Goal: Contribute content: Add original content to the website for others to see

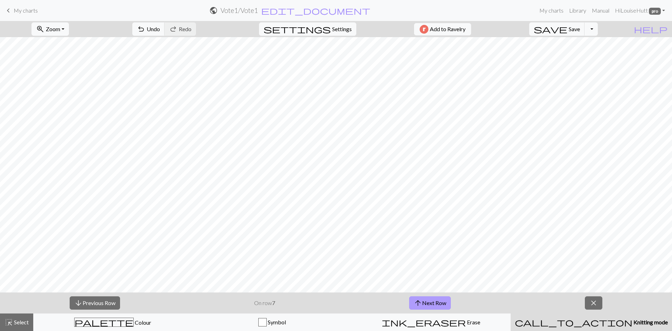
click at [439, 301] on button "arrow_upward Next Row" at bounding box center [430, 302] width 42 height 13
click at [432, 301] on button "arrow_upward Next Row" at bounding box center [431, 302] width 42 height 13
drag, startPoint x: 443, startPoint y: 300, endPoint x: 447, endPoint y: 300, distance: 3.9
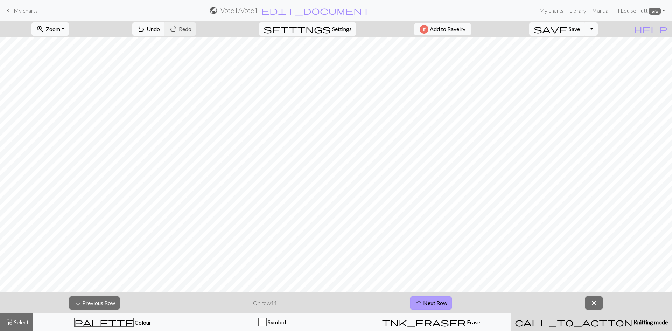
click at [443, 300] on button "arrow_upward Next Row" at bounding box center [431, 302] width 42 height 13
click at [446, 301] on button "arrow_upward Next Row" at bounding box center [431, 302] width 42 height 13
click at [438, 304] on button "arrow_upward Next Row" at bounding box center [431, 302] width 42 height 13
click at [441, 299] on button "arrow_upward Next Row" at bounding box center [431, 302] width 42 height 13
click at [435, 305] on button "arrow_upward Next Row" at bounding box center [431, 302] width 42 height 13
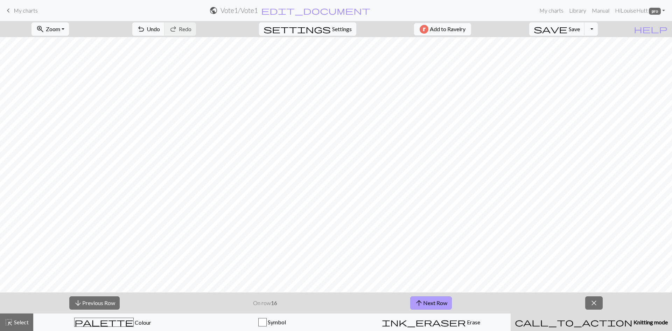
click at [426, 303] on button "arrow_upward Next Row" at bounding box center [431, 302] width 42 height 13
click at [439, 296] on button "arrow_upward Next Row" at bounding box center [431, 302] width 42 height 13
click at [437, 301] on button "arrow_upward Next Row" at bounding box center [431, 302] width 42 height 13
click at [443, 302] on button "arrow_upward Next Row" at bounding box center [431, 302] width 42 height 13
click at [429, 302] on button "arrow_upward Next Row" at bounding box center [431, 302] width 42 height 13
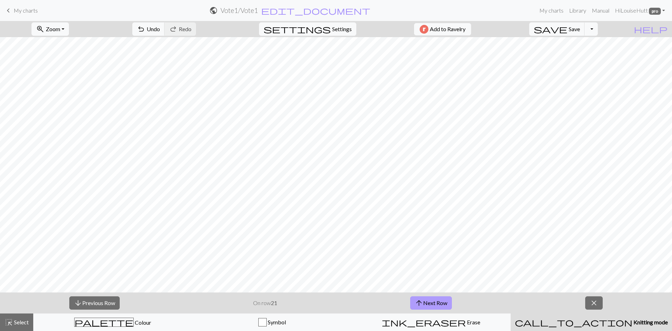
click at [441, 304] on button "arrow_upward Next Row" at bounding box center [431, 302] width 42 height 13
click at [448, 298] on button "arrow_upward Next Row" at bounding box center [431, 302] width 42 height 13
click at [434, 302] on button "arrow_upward Next Row" at bounding box center [431, 302] width 42 height 13
click at [443, 301] on button "arrow_upward Next Row" at bounding box center [431, 302] width 42 height 13
click at [430, 304] on button "arrow_upward Next Row" at bounding box center [431, 302] width 42 height 13
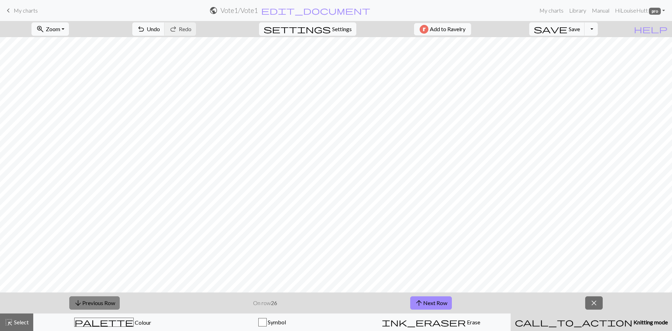
click at [105, 303] on button "arrow_downward Previous Row" at bounding box center [94, 302] width 50 height 13
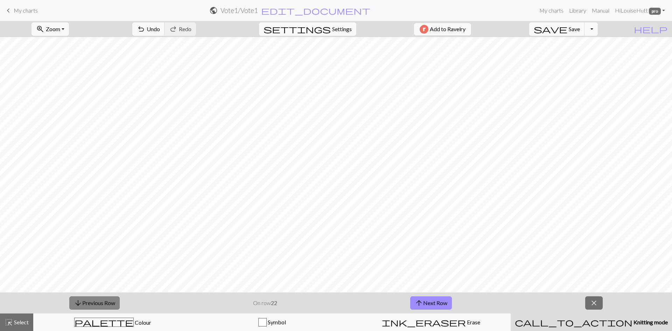
click at [105, 303] on button "arrow_downward Previous Row" at bounding box center [94, 302] width 50 height 13
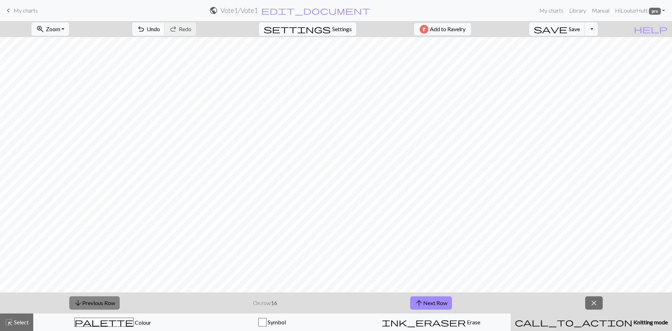
click at [105, 303] on button "arrow_downward Previous Row" at bounding box center [94, 302] width 50 height 13
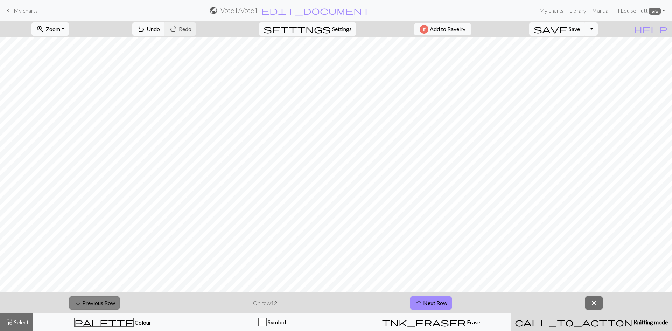
click at [105, 303] on button "arrow_downward Previous Row" at bounding box center [94, 302] width 50 height 13
click at [105, 303] on button "arrow_downward Previous Row" at bounding box center [95, 302] width 50 height 13
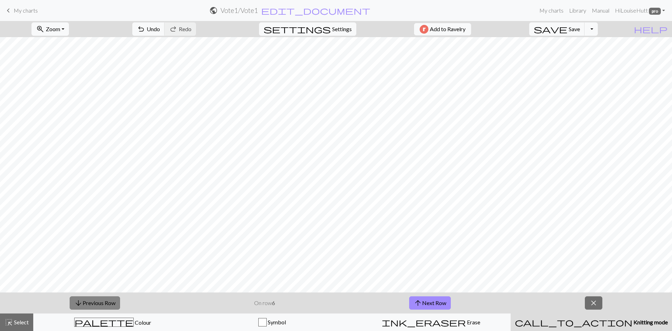
click at [105, 303] on button "arrow_downward Previous Row" at bounding box center [95, 302] width 50 height 13
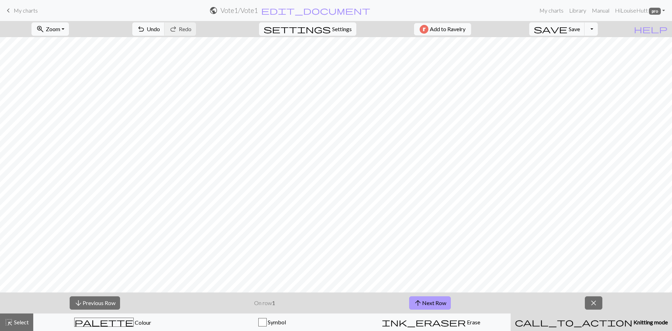
click at [442, 301] on button "arrow_upward Next Row" at bounding box center [430, 302] width 42 height 13
click at [445, 306] on button "arrow_upward Next Row" at bounding box center [430, 302] width 42 height 13
click at [433, 301] on button "arrow_upward Next Row" at bounding box center [430, 302] width 42 height 13
click at [432, 296] on div "arrow_downward Previous Row On row 4 arrow_upward Next Row close" at bounding box center [336, 302] width 672 height 21
click at [433, 301] on button "arrow_upward Next Row" at bounding box center [430, 302] width 42 height 13
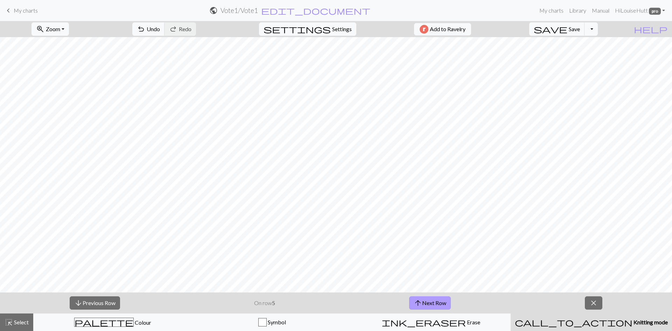
click at [446, 304] on button "arrow_upward Next Row" at bounding box center [430, 302] width 42 height 13
click at [426, 300] on button "arrow_upward Next Row" at bounding box center [430, 302] width 42 height 13
click at [441, 304] on button "arrow_upward Next Row" at bounding box center [430, 302] width 42 height 13
click at [447, 300] on button "arrow_upward Next Row" at bounding box center [430, 302] width 42 height 13
click at [437, 305] on button "arrow_upward Next Row" at bounding box center [430, 302] width 42 height 13
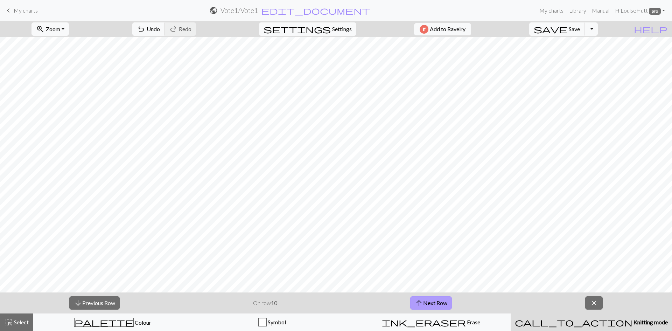
click at [441, 301] on button "arrow_upward Next Row" at bounding box center [431, 302] width 42 height 13
click at [445, 300] on button "arrow_upward Next Row" at bounding box center [431, 302] width 42 height 13
click at [427, 298] on button "arrow_upward Next Row" at bounding box center [431, 302] width 42 height 13
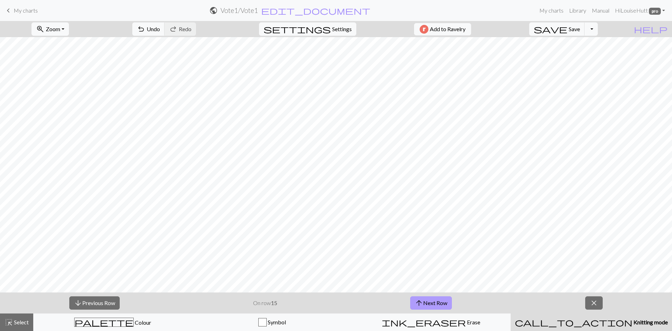
click at [427, 298] on button "arrow_upward Next Row" at bounding box center [431, 302] width 42 height 13
click at [435, 304] on button "arrow_upward Next Row" at bounding box center [431, 302] width 42 height 13
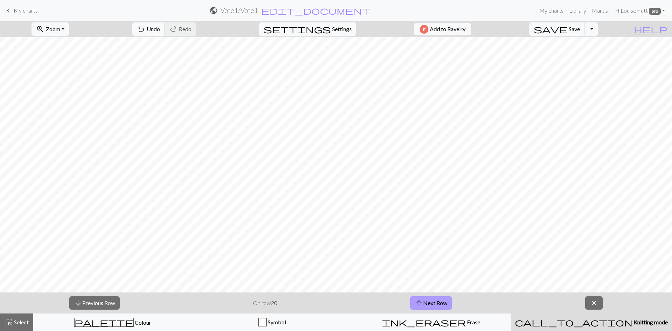
click at [435, 304] on button "arrow_upward Next Row" at bounding box center [431, 302] width 42 height 13
click at [567, 26] on span "save" at bounding box center [551, 29] width 34 height 10
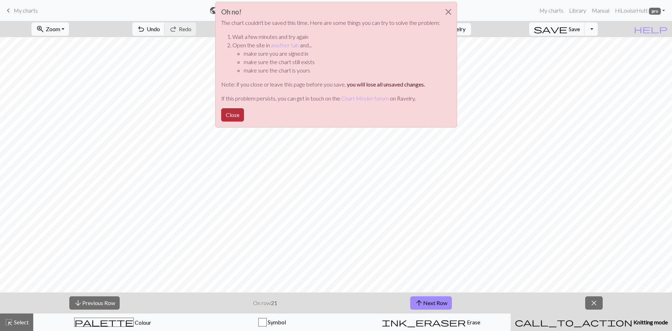
click at [229, 111] on button "Close" at bounding box center [232, 114] width 23 height 13
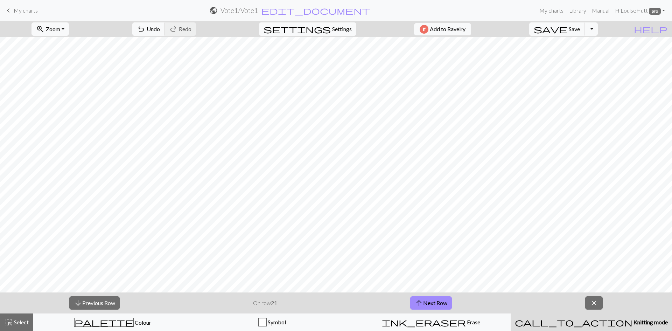
drag, startPoint x: 24, startPoint y: 9, endPoint x: 372, endPoint y: 34, distance: 348.4
click at [24, 9] on span "My charts" at bounding box center [26, 10] width 24 height 7
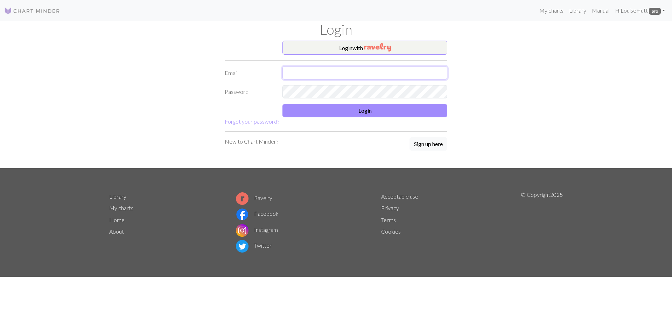
type input "louiseannhutt@gmail.com"
click at [365, 106] on button "Login" at bounding box center [364, 110] width 165 height 13
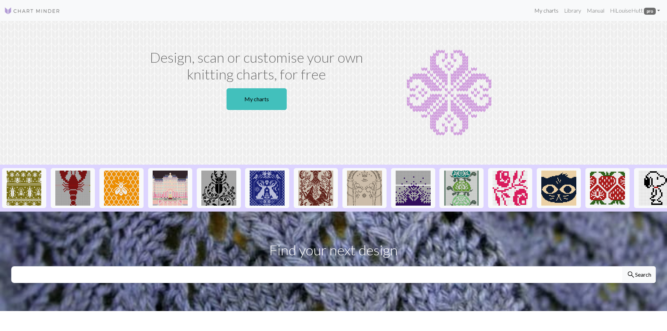
click at [549, 11] on link "My charts" at bounding box center [546, 10] width 30 height 14
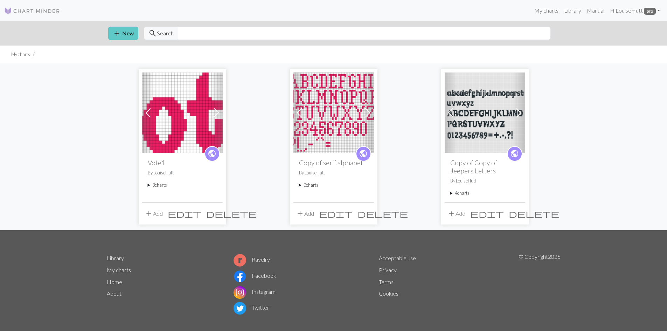
click at [115, 33] on span "add" at bounding box center [117, 33] width 8 height 10
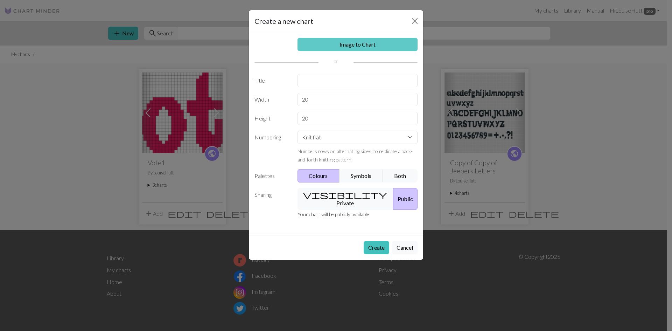
click at [341, 47] on link "Image to Chart" at bounding box center [357, 44] width 120 height 13
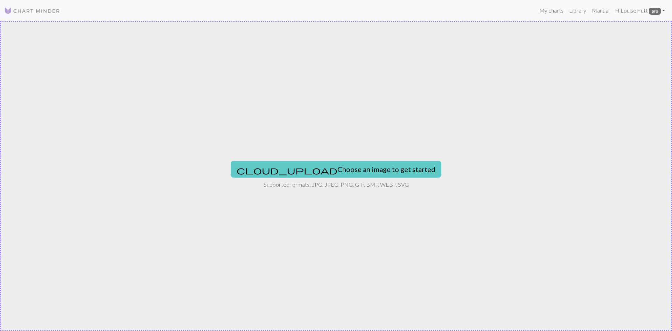
click at [364, 170] on button "cloud_upload Choose an image to get started" at bounding box center [336, 169] width 211 height 17
type input "C:\fakepath\IMG20250827151243.jpg"
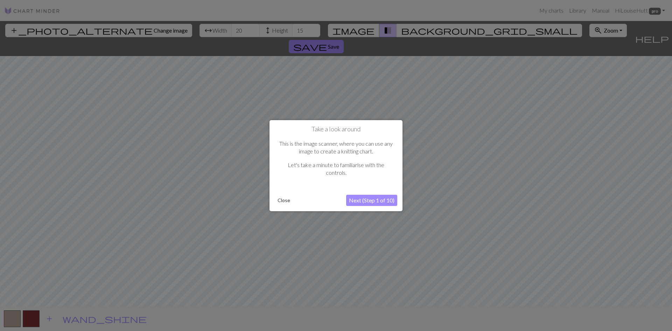
click at [379, 199] on button "Next (Step 1 of 10)" at bounding box center [371, 200] width 51 height 11
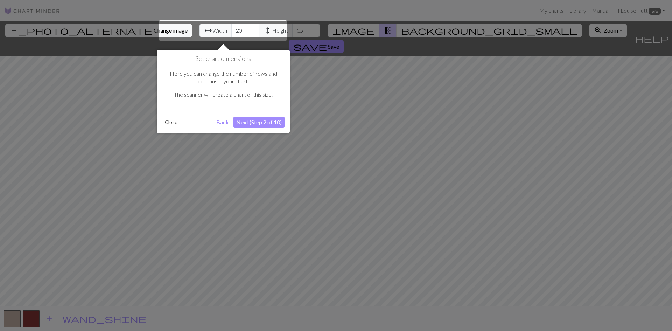
click at [274, 123] on button "Next (Step 2 of 10)" at bounding box center [258, 122] width 51 height 11
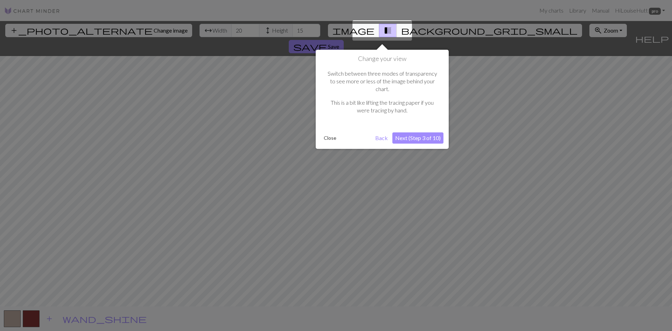
click at [436, 133] on button "Next (Step 3 of 10)" at bounding box center [417, 137] width 51 height 11
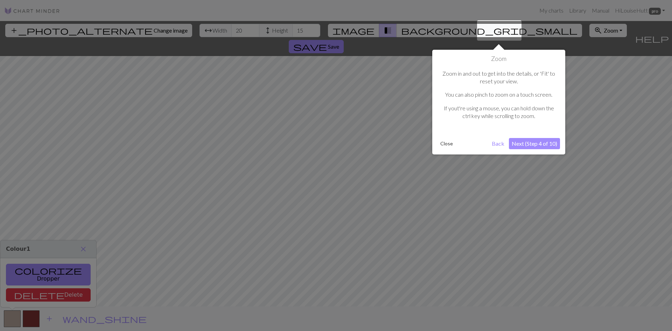
click at [547, 145] on button "Next (Step 4 of 10)" at bounding box center [534, 143] width 51 height 11
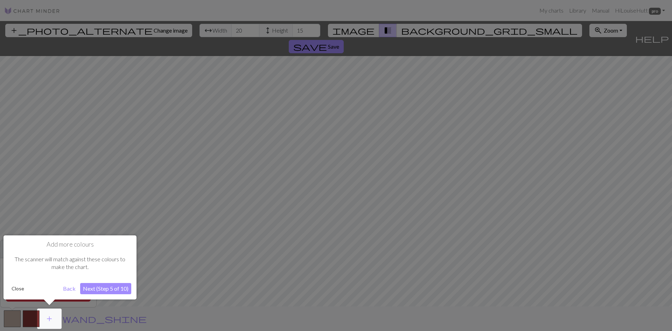
click at [107, 284] on button "Next (Step 5 of 10)" at bounding box center [105, 288] width 51 height 11
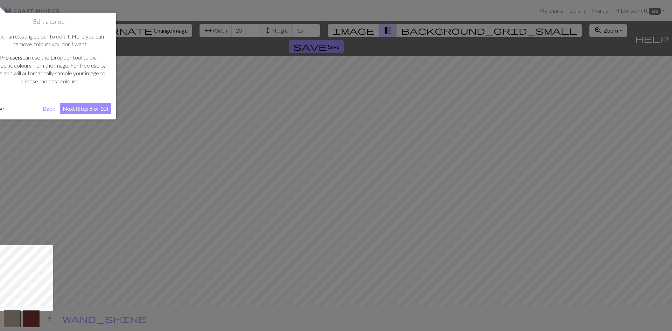
click at [80, 114] on button "Next (Step 6 of 10)" at bounding box center [85, 108] width 51 height 11
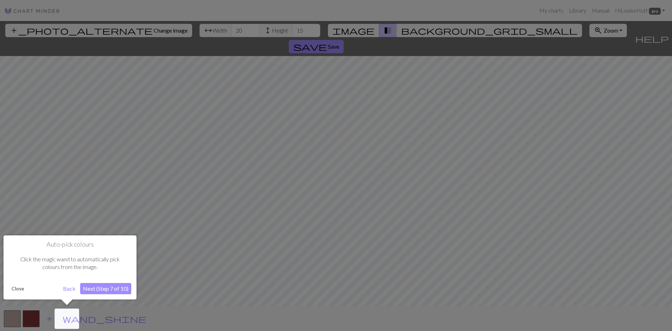
click at [108, 286] on button "Next (Step 7 of 10)" at bounding box center [105, 288] width 51 height 11
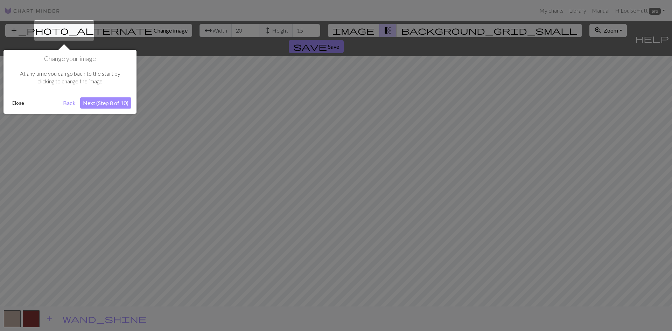
click at [113, 102] on button "Next (Step 8 of 10)" at bounding box center [105, 102] width 51 height 11
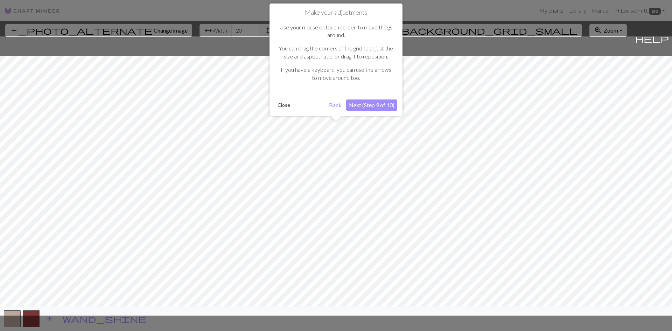
click at [371, 105] on button "Next (Step 9 of 10)" at bounding box center [371, 104] width 51 height 11
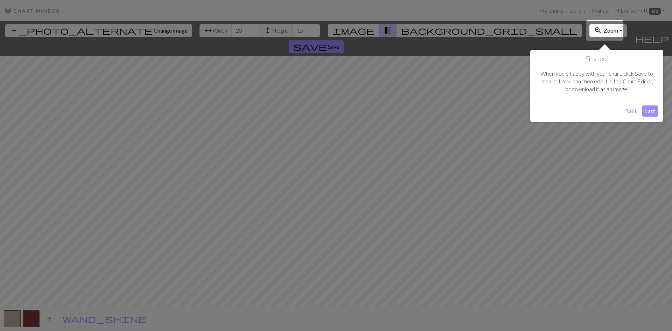
click at [648, 108] on button "Last" at bounding box center [650, 110] width 16 height 11
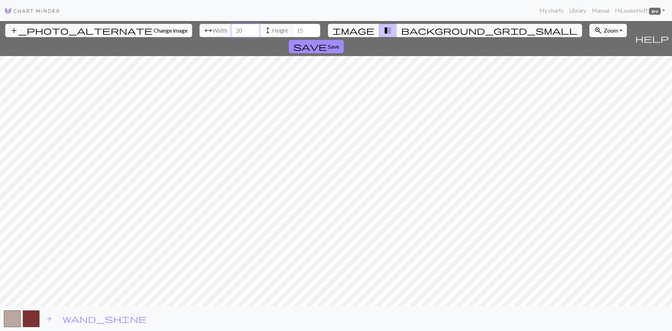
drag, startPoint x: 209, startPoint y: 30, endPoint x: 164, endPoint y: 28, distance: 44.8
click at [199, 28] on div "arrow_range Width 20 height Height 15" at bounding box center [259, 30] width 121 height 13
type input "65"
drag, startPoint x: 267, startPoint y: 28, endPoint x: 248, endPoint y: 29, distance: 18.6
click at [248, 29] on div "arrow_range Width 65 height Height 15" at bounding box center [259, 30] width 121 height 13
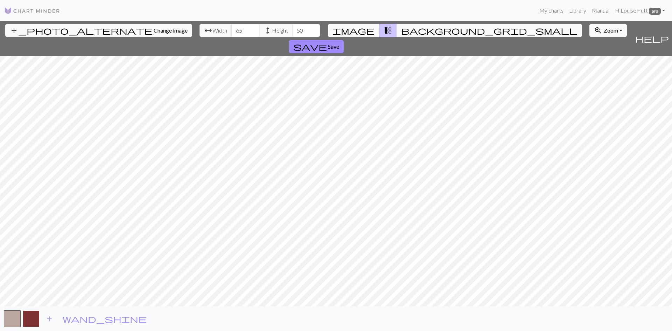
click at [26, 319] on button "button" at bounding box center [31, 318] width 17 height 17
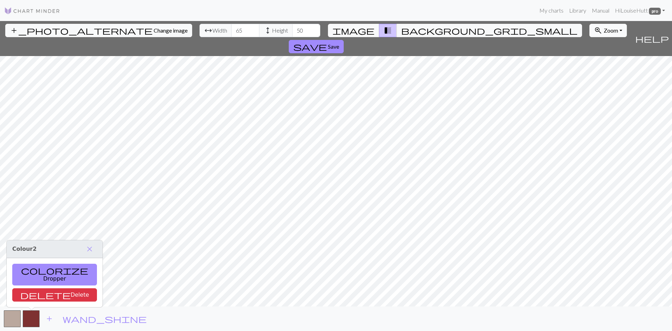
click at [604, 33] on span "Zoom" at bounding box center [611, 30] width 14 height 7
click at [589, 24] on button "zoom_in Zoom Zoom" at bounding box center [607, 30] width 37 height 13
click at [292, 33] on input "50" at bounding box center [306, 30] width 28 height 13
drag, startPoint x: 270, startPoint y: 31, endPoint x: 239, endPoint y: 36, distance: 30.8
click at [239, 36] on div "arrow_range Width 65 height Height 50" at bounding box center [259, 30] width 121 height 13
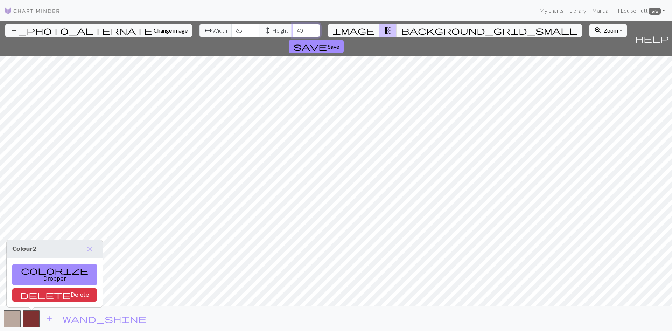
drag, startPoint x: 268, startPoint y: 33, endPoint x: 223, endPoint y: 31, distance: 45.2
click at [223, 31] on div "arrow_range Width 65 height Height 40" at bounding box center [259, 30] width 121 height 13
type input "50"
click at [231, 30] on input "65" at bounding box center [245, 30] width 28 height 13
drag, startPoint x: 207, startPoint y: 32, endPoint x: 161, endPoint y: 27, distance: 46.1
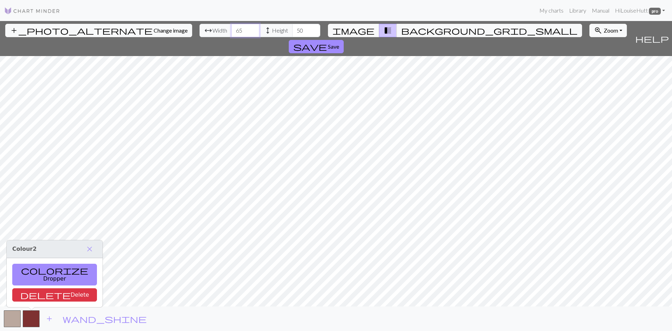
click at [161, 27] on div "add_photo_alternate Change image arrow_range Width 65 height Height 50 image tr…" at bounding box center [316, 38] width 632 height 35
type input "70"
drag, startPoint x: 262, startPoint y: 31, endPoint x: 233, endPoint y: 31, distance: 29.8
click at [233, 31] on div "arrow_range Width 70 height Height 50" at bounding box center [259, 30] width 121 height 13
type input "60"
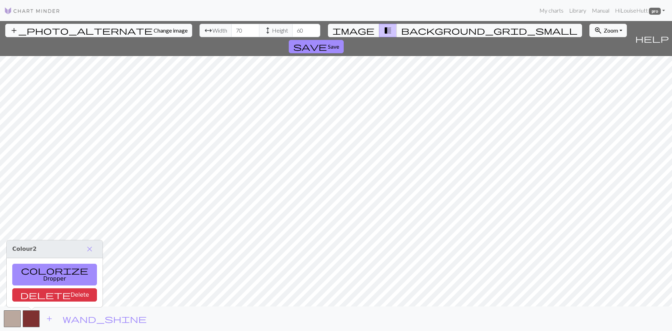
click at [55, 24] on button "add_photo_alternate Change image" at bounding box center [98, 30] width 187 height 13
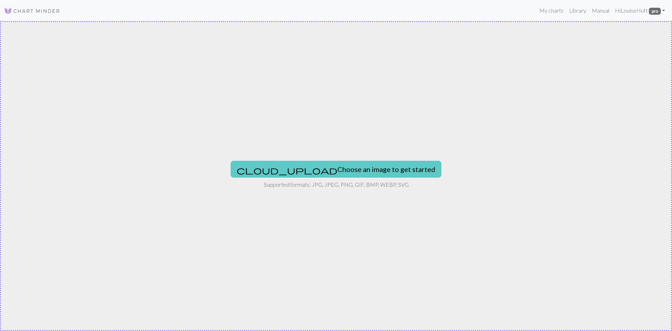
click at [319, 171] on button "cloud_upload Choose an image to get started" at bounding box center [336, 169] width 211 height 17
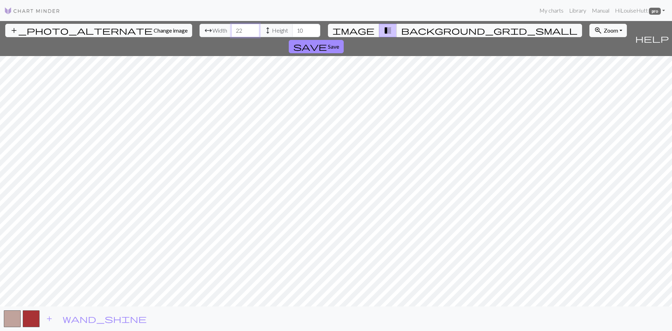
drag, startPoint x: 214, startPoint y: 28, endPoint x: 133, endPoint y: 23, distance: 82.0
click at [231, 24] on input "22" at bounding box center [245, 30] width 28 height 13
drag, startPoint x: 203, startPoint y: 28, endPoint x: 194, endPoint y: 29, distance: 9.5
click at [199, 29] on div "arrow_range Width 22 height Height 10" at bounding box center [259, 30] width 121 height 13
drag, startPoint x: 207, startPoint y: 31, endPoint x: 169, endPoint y: 29, distance: 37.9
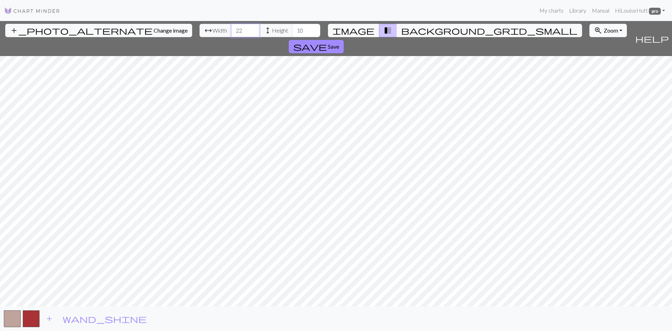
click at [199, 29] on div "arrow_range Width 22 height Height 10" at bounding box center [259, 30] width 121 height 13
type input "60"
drag, startPoint x: 265, startPoint y: 29, endPoint x: 230, endPoint y: 27, distance: 35.5
click at [230, 27] on div "arrow_range Width 60 height Height 10" at bounding box center [259, 30] width 121 height 13
type input "50"
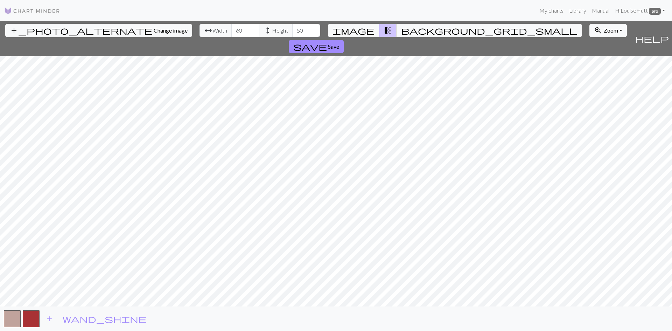
click at [589, 39] on div "add_photo_alternate Change image arrow_range Width 60 height Height 50 image tr…" at bounding box center [336, 176] width 672 height 310
click at [604, 29] on span "Zoom" at bounding box center [611, 30] width 14 height 7
click at [590, 69] on button "Fit height" at bounding box center [617, 68] width 55 height 11
click at [338, 307] on div "add_photo_alternate Change image arrow_range Width 60 height Height 50 image tr…" at bounding box center [336, 176] width 672 height 310
drag, startPoint x: 202, startPoint y: 29, endPoint x: 196, endPoint y: 29, distance: 5.9
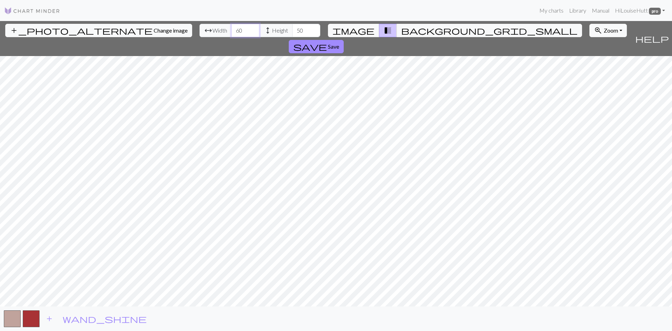
click at [231, 29] on input "60" at bounding box center [245, 30] width 28 height 13
type input "80"
drag, startPoint x: 264, startPoint y: 31, endPoint x: 259, endPoint y: 30, distance: 4.6
click at [292, 30] on input "50" at bounding box center [306, 30] width 28 height 13
click at [11, 310] on button "button" at bounding box center [12, 318] width 17 height 17
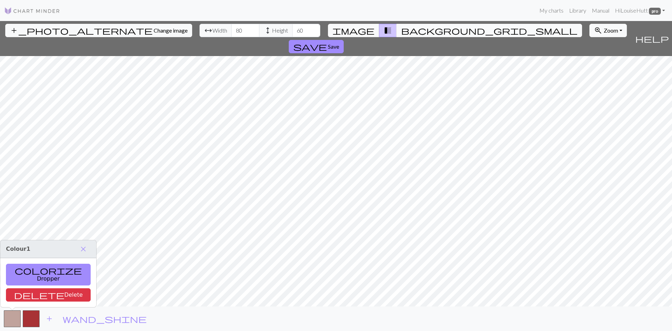
click at [401, 32] on span "background_grid_small" at bounding box center [489, 31] width 176 height 10
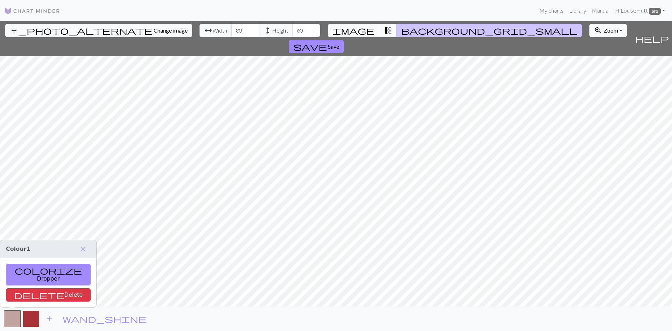
click at [34, 317] on button "button" at bounding box center [31, 318] width 17 height 17
type input "60"
click at [362, 29] on span "image" at bounding box center [353, 31] width 42 height 10
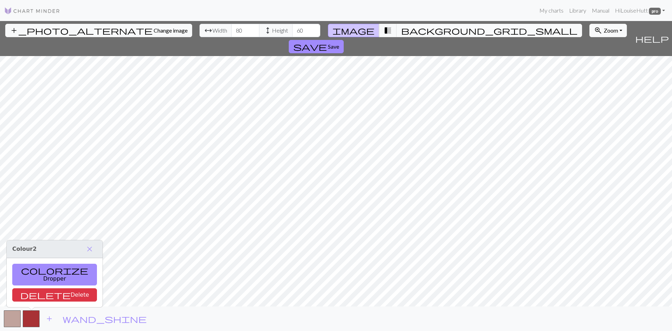
click at [402, 28] on span "background_grid_small" at bounding box center [489, 31] width 176 height 10
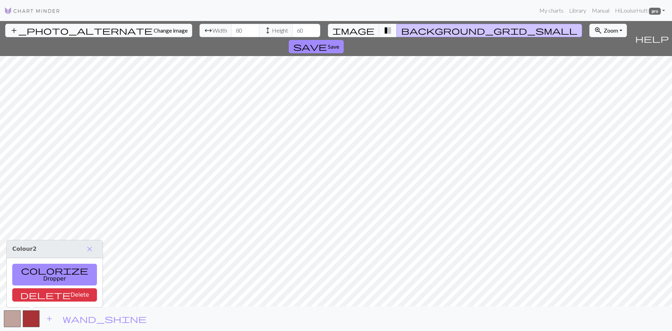
click at [384, 31] on span "transition_fade" at bounding box center [388, 31] width 8 height 10
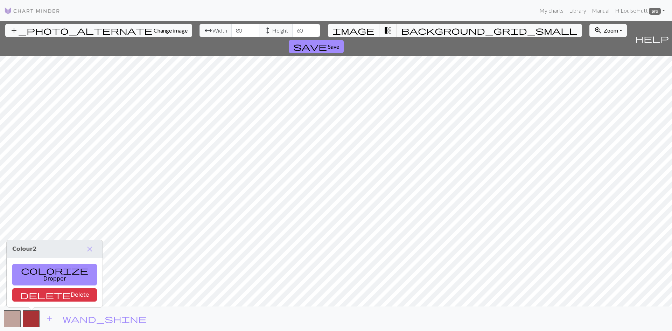
click at [360, 31] on span "image" at bounding box center [353, 31] width 42 height 10
click at [384, 31] on span "transition_fade" at bounding box center [388, 31] width 8 height 10
click at [662, 34] on span "help" at bounding box center [652, 39] width 34 height 10
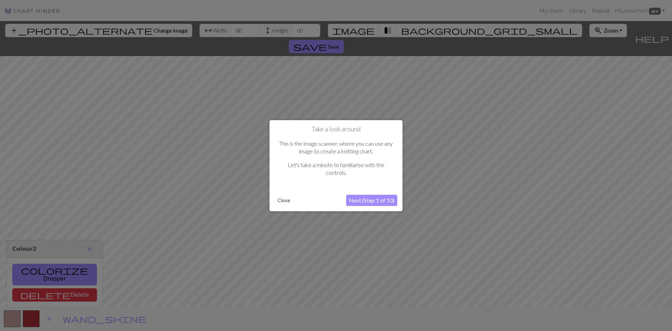
click at [366, 201] on button "Next (Step 1 of 10)" at bounding box center [371, 200] width 51 height 11
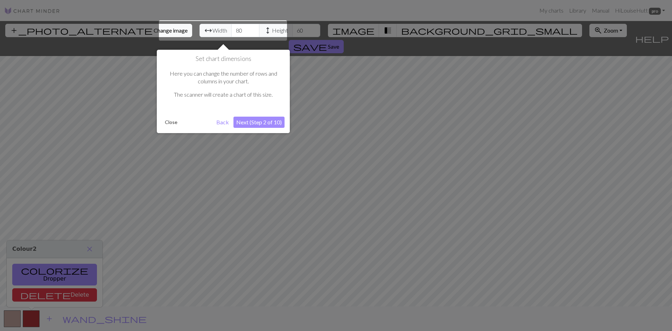
click at [276, 122] on button "Next (Step 2 of 10)" at bounding box center [258, 122] width 51 height 11
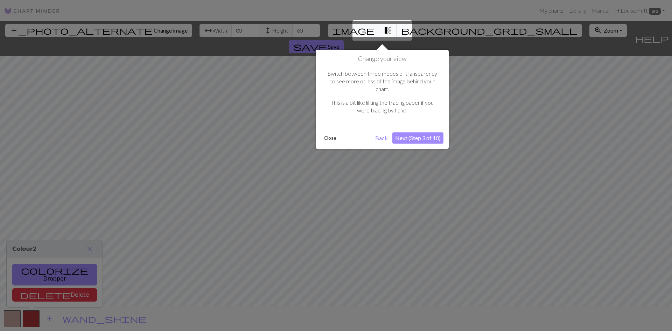
click at [408, 132] on button "Next (Step 3 of 10)" at bounding box center [417, 137] width 51 height 11
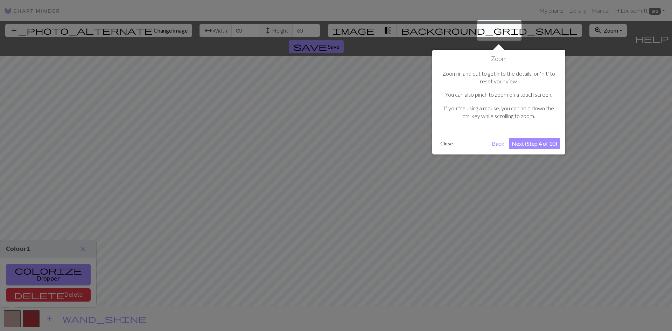
click at [552, 141] on button "Next (Step 4 of 10)" at bounding box center [534, 143] width 51 height 11
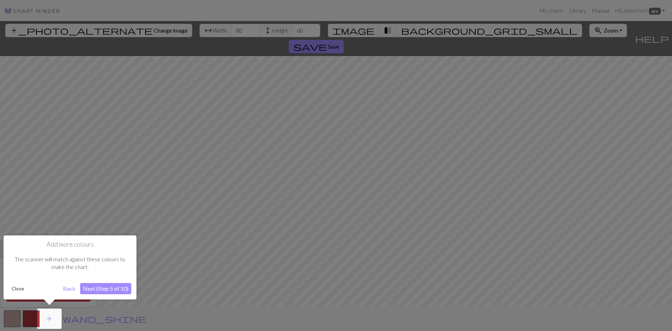
click at [106, 288] on button "Next (Step 5 of 10)" at bounding box center [105, 288] width 51 height 11
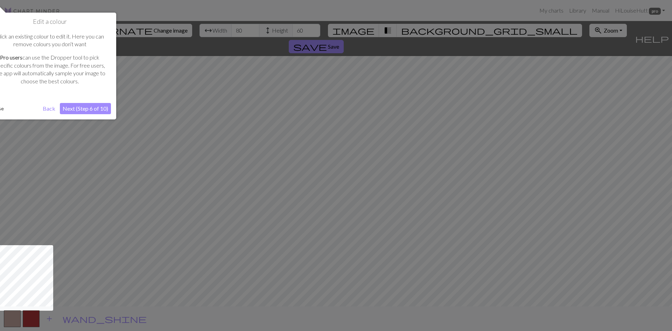
click at [91, 108] on button "Next (Step 6 of 10)" at bounding box center [85, 108] width 51 height 11
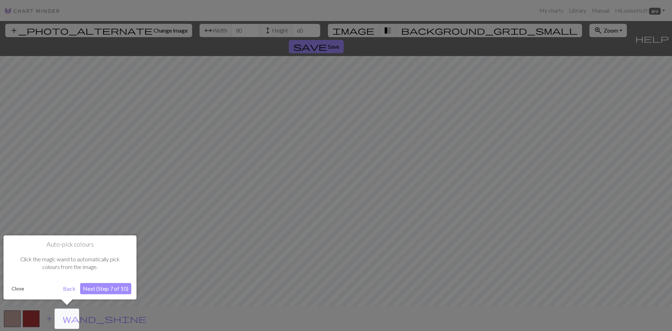
click at [104, 292] on button "Next (Step 7 of 10)" at bounding box center [105, 288] width 51 height 11
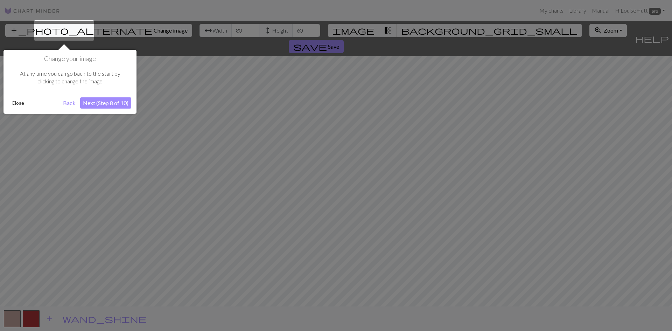
click at [106, 108] on button "Next (Step 8 of 10)" at bounding box center [105, 102] width 51 height 11
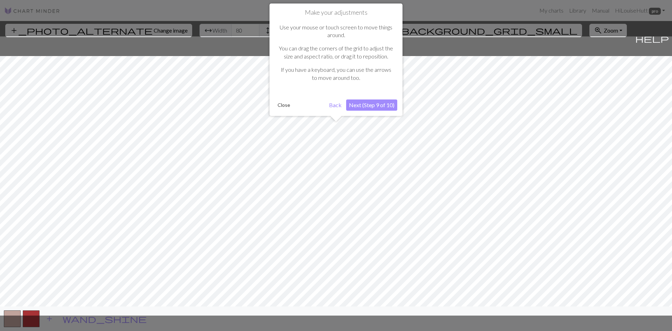
click at [387, 105] on button "Next (Step 9 of 10)" at bounding box center [371, 104] width 51 height 11
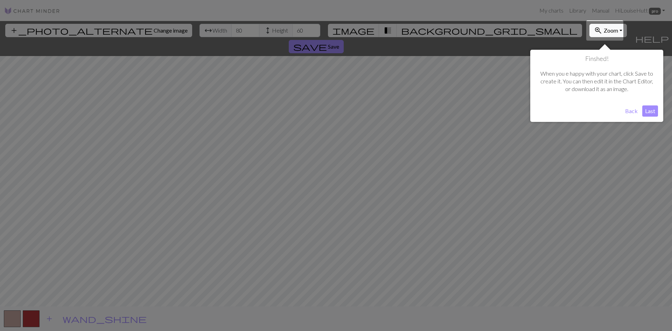
click at [649, 111] on button "Last" at bounding box center [650, 110] width 16 height 11
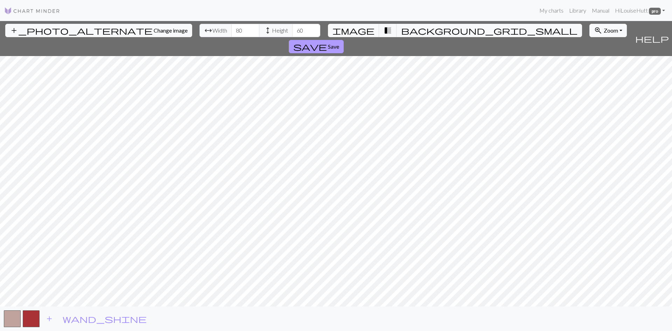
click at [339, 43] on span "Save" at bounding box center [333, 46] width 11 height 7
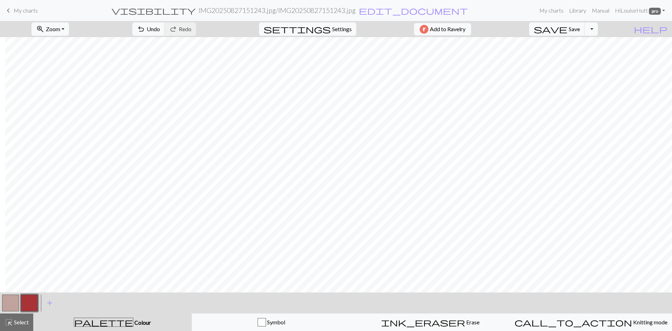
scroll to position [97, 146]
click at [15, 307] on button "button" at bounding box center [10, 302] width 17 height 17
click at [27, 299] on button "button" at bounding box center [29, 302] width 17 height 17
click at [33, 304] on button "button" at bounding box center [29, 302] width 17 height 17
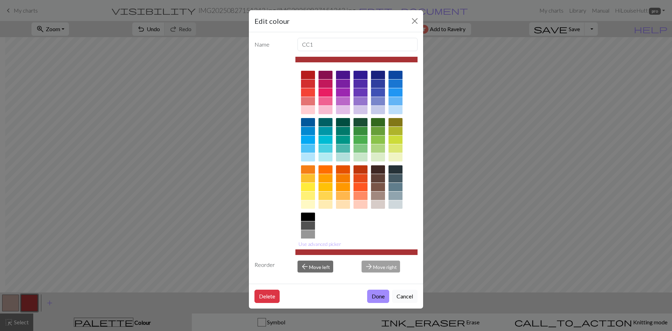
click at [413, 298] on button "Cancel" at bounding box center [405, 295] width 26 height 13
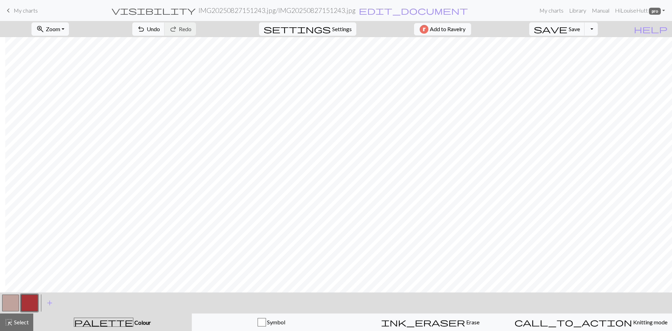
click at [8, 301] on button "button" at bounding box center [10, 302] width 17 height 17
click at [32, 303] on button "button" at bounding box center [29, 302] width 17 height 17
click at [17, 302] on button "button" at bounding box center [10, 302] width 17 height 17
drag, startPoint x: 34, startPoint y: 301, endPoint x: 141, endPoint y: 290, distance: 107.6
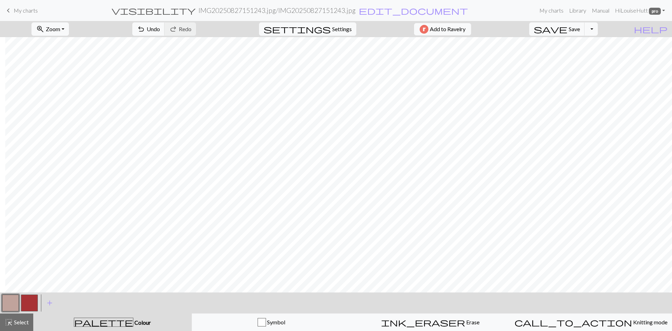
click at [35, 301] on button "button" at bounding box center [29, 302] width 17 height 17
click at [29, 299] on button "button" at bounding box center [29, 302] width 17 height 17
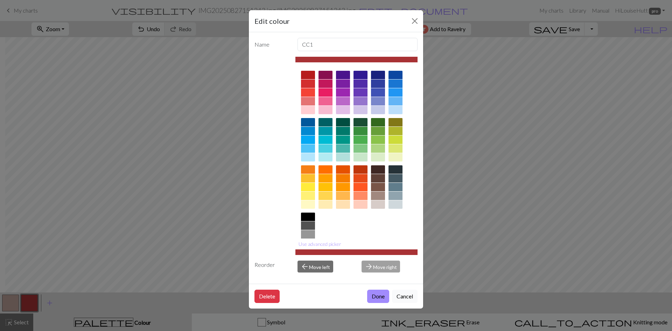
click at [408, 294] on button "Cancel" at bounding box center [405, 295] width 26 height 13
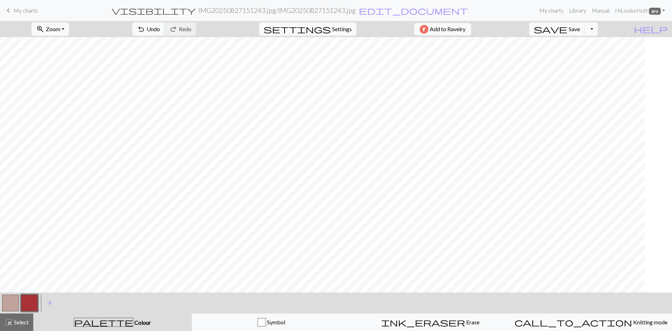
scroll to position [27, 0]
click at [11, 303] on button "button" at bounding box center [10, 302] width 17 height 17
click at [24, 303] on button "button" at bounding box center [29, 302] width 17 height 17
click at [7, 300] on button "button" at bounding box center [10, 302] width 17 height 17
click at [24, 301] on button "button" at bounding box center [29, 302] width 17 height 17
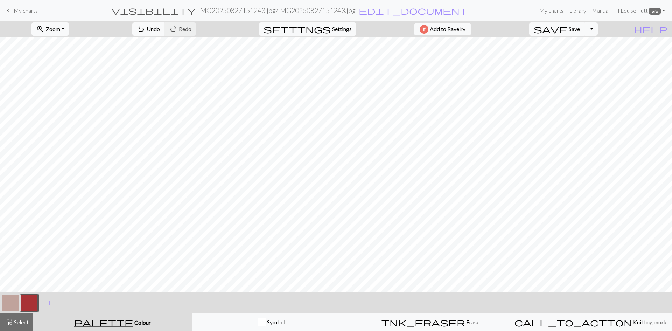
drag, startPoint x: 10, startPoint y: 303, endPoint x: 63, endPoint y: 288, distance: 55.2
click at [10, 303] on button "button" at bounding box center [10, 302] width 17 height 17
click at [31, 300] on button "button" at bounding box center [29, 302] width 17 height 17
click at [5, 304] on button "button" at bounding box center [10, 302] width 17 height 17
click at [28, 300] on button "button" at bounding box center [29, 302] width 17 height 17
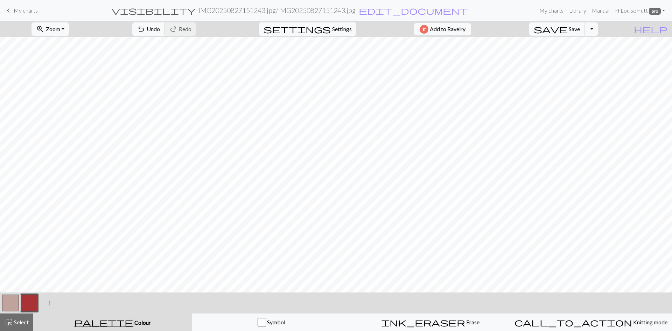
click at [14, 303] on button "button" at bounding box center [10, 302] width 17 height 17
click at [26, 302] on button "button" at bounding box center [29, 302] width 17 height 17
click at [10, 302] on button "button" at bounding box center [10, 302] width 17 height 17
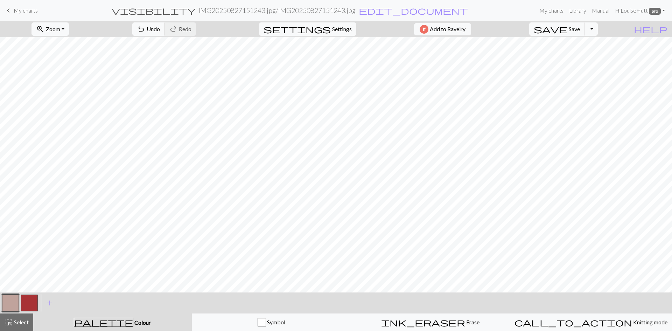
click at [32, 302] on button "button" at bounding box center [29, 302] width 17 height 17
click at [9, 302] on button "button" at bounding box center [10, 302] width 17 height 17
click at [22, 301] on button "button" at bounding box center [29, 302] width 17 height 17
click at [7, 298] on button "button" at bounding box center [10, 302] width 17 height 17
drag, startPoint x: 36, startPoint y: 303, endPoint x: 55, endPoint y: 290, distance: 23.2
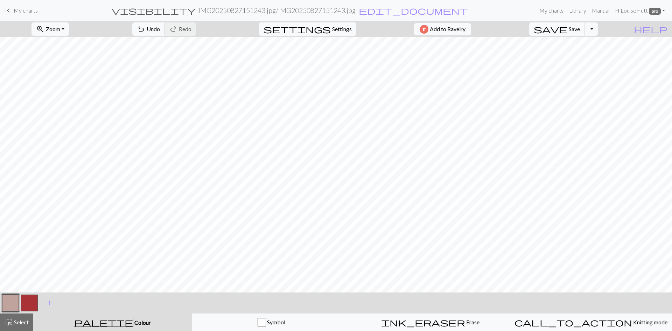
click at [36, 303] on button "button" at bounding box center [29, 302] width 17 height 17
click at [13, 301] on button "button" at bounding box center [10, 302] width 17 height 17
click at [31, 304] on button "button" at bounding box center [29, 302] width 17 height 17
drag, startPoint x: 7, startPoint y: 301, endPoint x: 63, endPoint y: 289, distance: 57.0
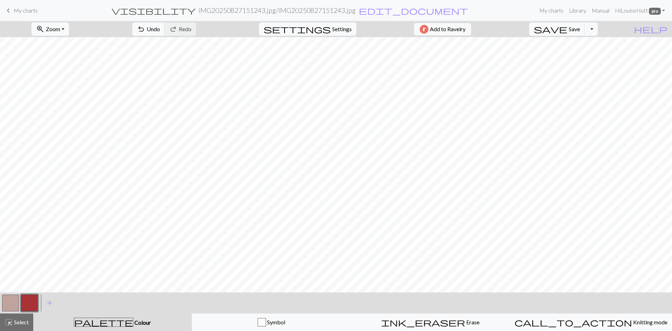
click at [9, 301] on button "button" at bounding box center [10, 302] width 17 height 17
click at [36, 301] on button "button" at bounding box center [29, 302] width 17 height 17
click at [23, 304] on button "button" at bounding box center [29, 302] width 17 height 17
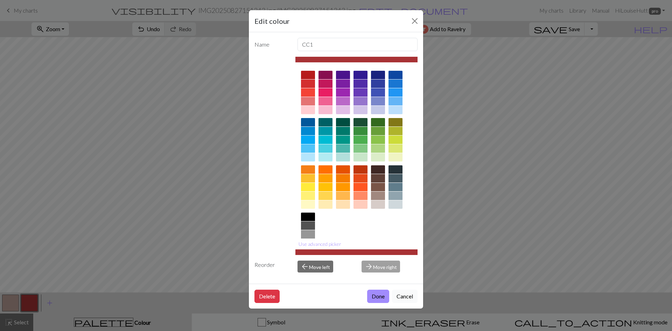
click at [410, 296] on button "Cancel" at bounding box center [405, 295] width 26 height 13
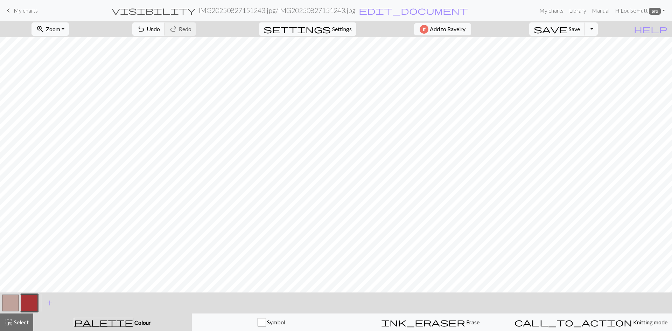
click at [14, 304] on button "button" at bounding box center [10, 302] width 17 height 17
drag, startPoint x: 35, startPoint y: 303, endPoint x: 71, endPoint y: 291, distance: 38.3
click at [35, 303] on button "button" at bounding box center [29, 302] width 17 height 17
click at [12, 302] on button "button" at bounding box center [10, 302] width 17 height 17
click at [29, 302] on button "button" at bounding box center [29, 302] width 17 height 17
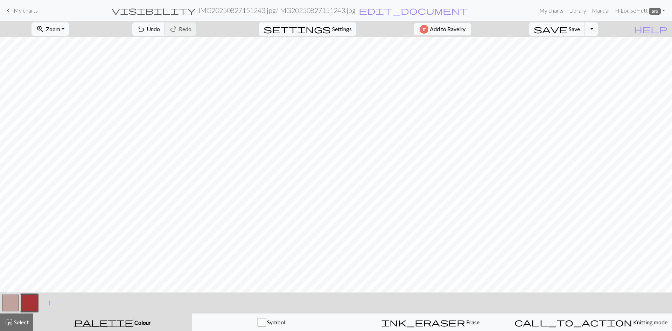
drag, startPoint x: 9, startPoint y: 305, endPoint x: 48, endPoint y: 296, distance: 40.4
click at [9, 305] on button "button" at bounding box center [10, 302] width 17 height 17
click at [33, 301] on button "button" at bounding box center [29, 302] width 17 height 17
click at [10, 301] on button "button" at bounding box center [10, 302] width 17 height 17
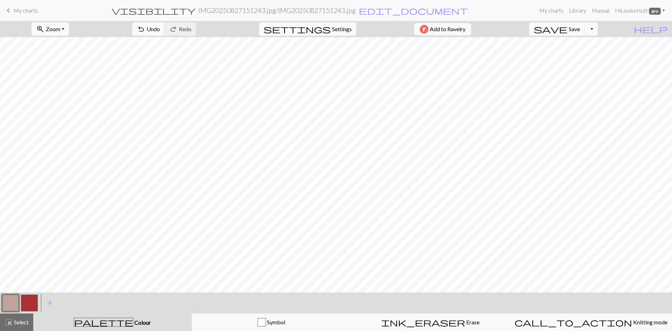
click at [24, 301] on button "button" at bounding box center [29, 302] width 17 height 17
drag, startPoint x: 13, startPoint y: 301, endPoint x: 15, endPoint y: 298, distance: 4.0
click at [13, 301] on button "button" at bounding box center [10, 302] width 17 height 17
click at [27, 303] on button "button" at bounding box center [29, 302] width 17 height 17
click at [7, 301] on button "button" at bounding box center [10, 302] width 17 height 17
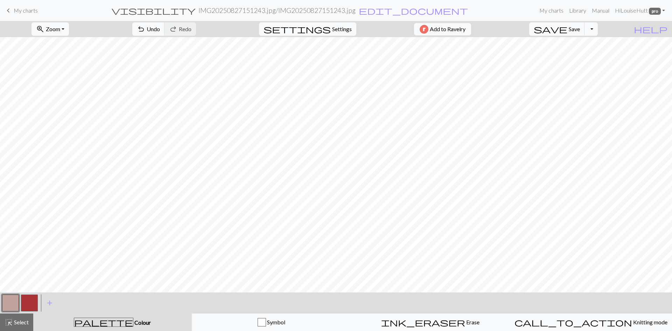
click at [32, 298] on button "button" at bounding box center [29, 302] width 17 height 17
click at [4, 302] on button "button" at bounding box center [10, 302] width 17 height 17
click at [33, 301] on button "button" at bounding box center [29, 302] width 17 height 17
click at [8, 305] on button "button" at bounding box center [10, 302] width 17 height 17
click at [26, 304] on button "button" at bounding box center [29, 302] width 17 height 17
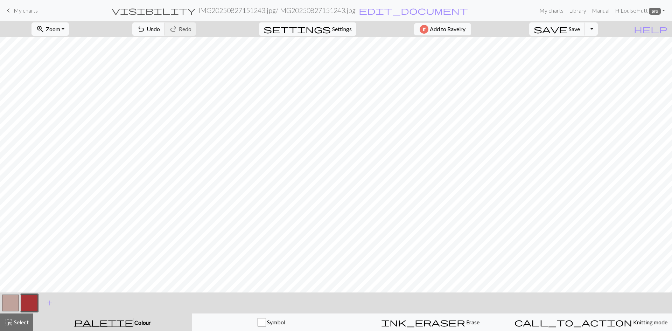
click at [8, 305] on button "button" at bounding box center [10, 302] width 17 height 17
click at [30, 303] on button "button" at bounding box center [29, 302] width 17 height 17
click at [17, 300] on button "button" at bounding box center [10, 302] width 17 height 17
click at [30, 302] on button "button" at bounding box center [29, 302] width 17 height 17
click at [14, 304] on button "button" at bounding box center [10, 302] width 17 height 17
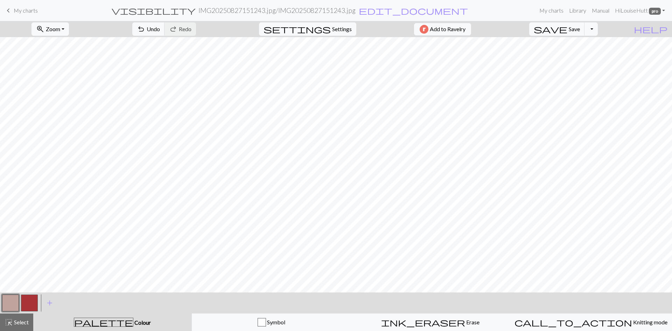
click at [31, 302] on button "button" at bounding box center [29, 302] width 17 height 17
click at [19, 300] on button "button" at bounding box center [10, 302] width 17 height 17
click at [9, 318] on span "highlight_alt" at bounding box center [9, 322] width 8 height 10
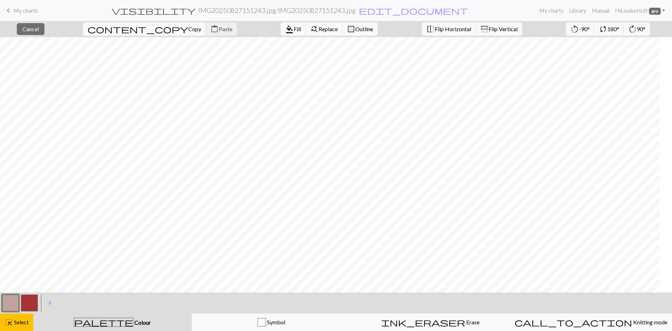
scroll to position [167, 13]
click at [188, 30] on span "Copy" at bounding box center [194, 29] width 13 height 7
click at [30, 298] on button "button" at bounding box center [29, 302] width 17 height 17
click at [294, 28] on span "Fill" at bounding box center [297, 29] width 7 height 7
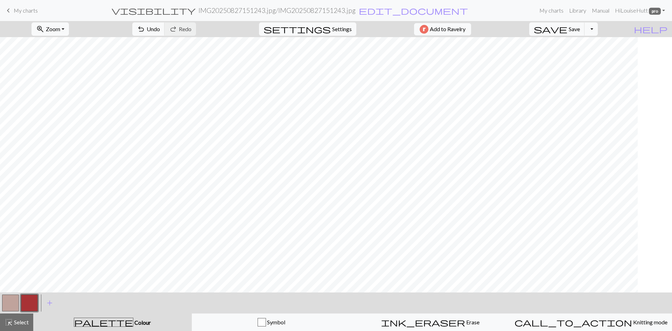
scroll to position [167, 43]
click at [15, 321] on span "Select" at bounding box center [21, 321] width 16 height 7
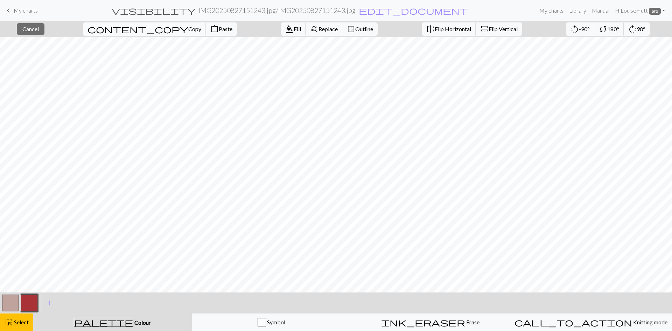
click at [188, 30] on span "Copy" at bounding box center [194, 29] width 13 height 7
click at [294, 30] on span "Fill" at bounding box center [297, 29] width 7 height 7
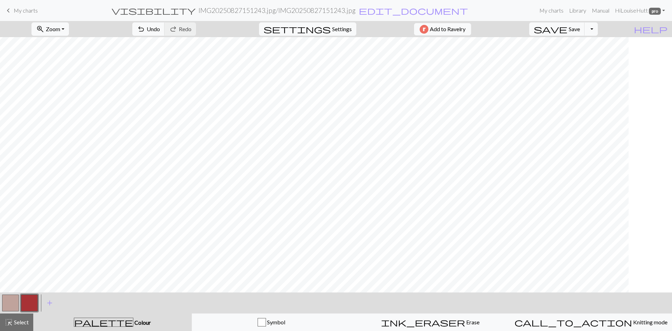
scroll to position [132, 0]
click at [21, 321] on span "Select" at bounding box center [21, 321] width 16 height 7
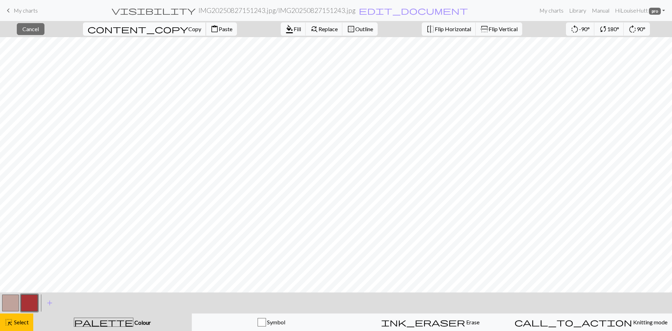
click at [129, 25] on button "content_copy Copy" at bounding box center [144, 28] width 123 height 13
click at [294, 31] on span "Fill" at bounding box center [297, 29] width 7 height 7
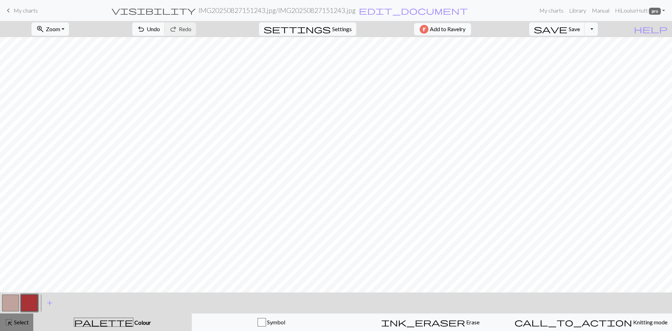
click at [18, 320] on span "Select" at bounding box center [21, 321] width 16 height 7
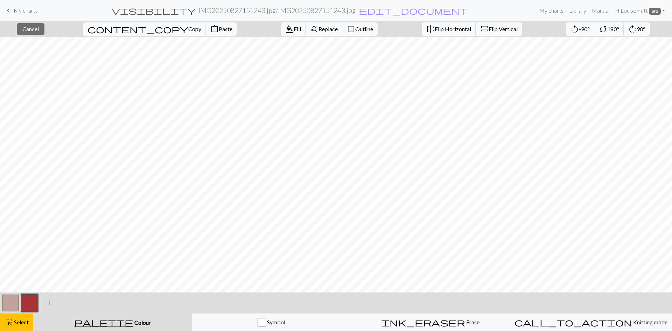
click at [188, 27] on span "Copy" at bounding box center [194, 29] width 13 height 7
click at [285, 29] on span "format_color_fill" at bounding box center [289, 29] width 8 height 10
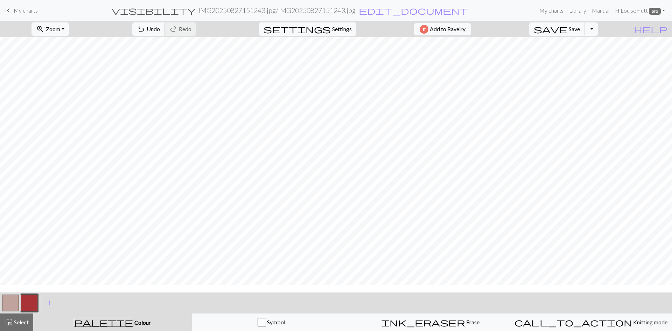
scroll to position [167, 79]
click at [69, 30] on button "zoom_in Zoom Zoom" at bounding box center [49, 28] width 37 height 13
click at [73, 47] on button "Fit all" at bounding box center [59, 44] width 55 height 11
click at [10, 305] on button "button" at bounding box center [10, 302] width 17 height 17
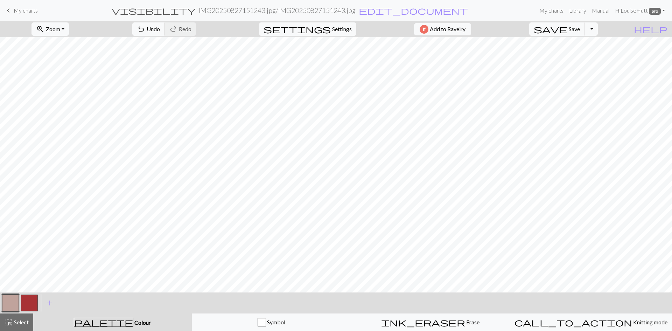
click at [33, 300] on button "button" at bounding box center [29, 302] width 17 height 17
click at [6, 301] on button "button" at bounding box center [10, 302] width 17 height 17
click at [12, 300] on button "button" at bounding box center [10, 302] width 17 height 17
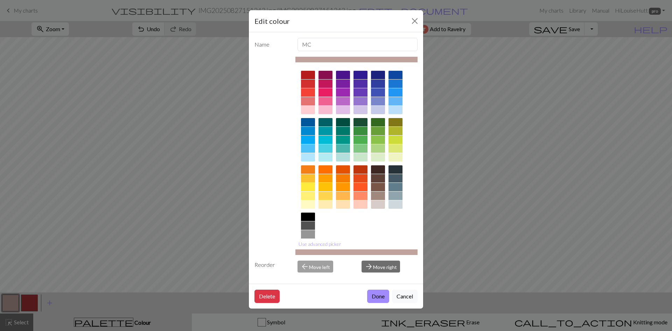
click at [408, 295] on button "Cancel" at bounding box center [405, 295] width 26 height 13
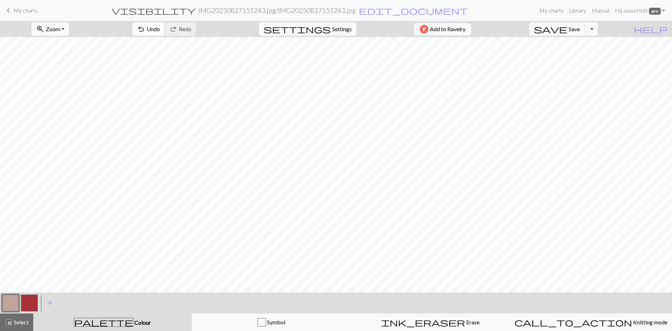
click at [160, 29] on span "Undo" at bounding box center [153, 29] width 13 height 7
click at [17, 324] on span "Select" at bounding box center [21, 321] width 16 height 7
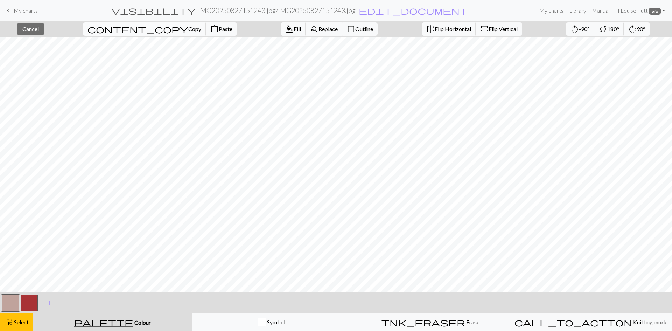
click at [188, 29] on span "Copy" at bounding box center [194, 29] width 13 height 7
click at [219, 28] on span "Paste" at bounding box center [226, 29] width 14 height 7
click at [285, 29] on span "format_color_fill" at bounding box center [289, 29] width 8 height 10
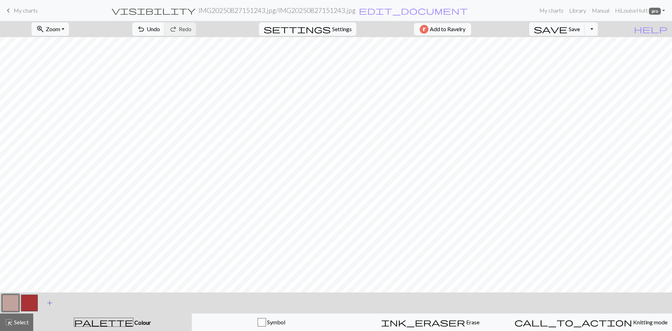
click at [13, 318] on div "highlight_alt Select Select" at bounding box center [17, 322] width 24 height 8
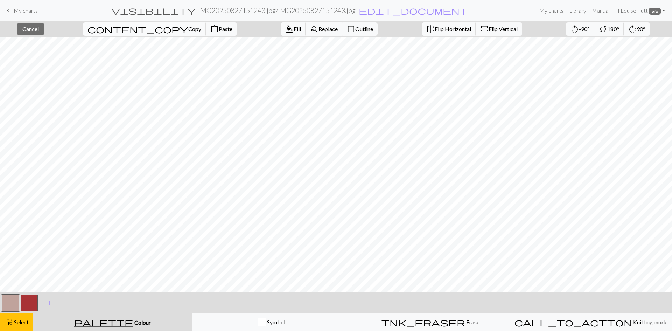
click at [188, 28] on span "Copy" at bounding box center [194, 29] width 13 height 7
click at [34, 26] on span "Cancel" at bounding box center [30, 29] width 16 height 7
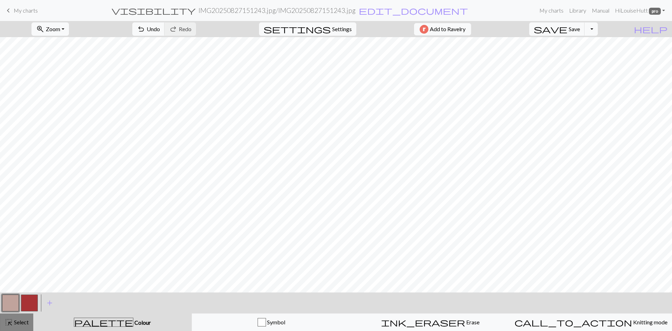
click at [15, 327] on button "highlight_alt Select Select" at bounding box center [16, 321] width 33 height 17
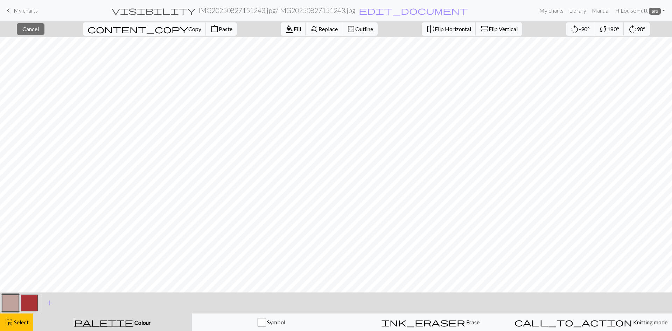
click at [188, 29] on span "Copy" at bounding box center [194, 29] width 13 height 7
click at [219, 27] on span "Paste" at bounding box center [226, 29] width 14 height 7
click at [30, 312] on div at bounding box center [29, 302] width 19 height 19
click at [28, 303] on button "button" at bounding box center [29, 302] width 17 height 17
click at [19, 315] on button "highlight_alt Select Select" at bounding box center [16, 321] width 33 height 17
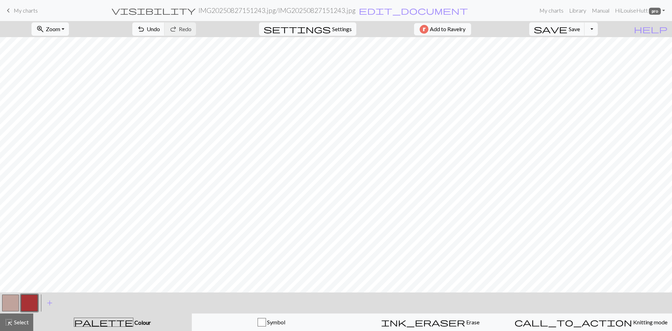
click at [118, 318] on div "palette Colour Colour" at bounding box center [112, 321] width 150 height 9
click at [14, 300] on button "button" at bounding box center [10, 302] width 17 height 17
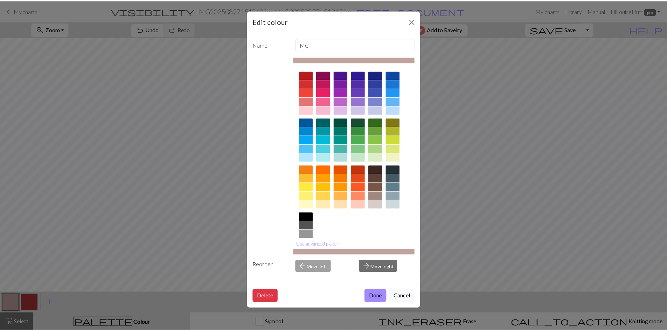
scroll to position [26, 0]
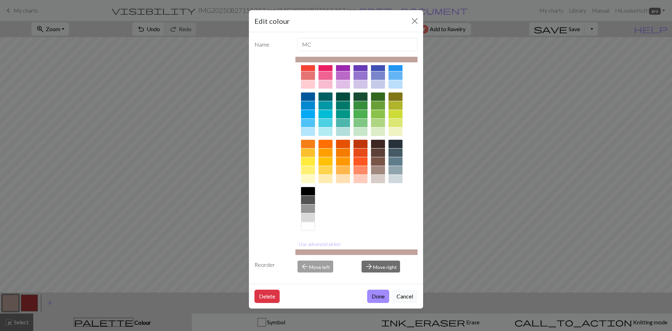
click at [308, 228] on div at bounding box center [308, 226] width 14 height 8
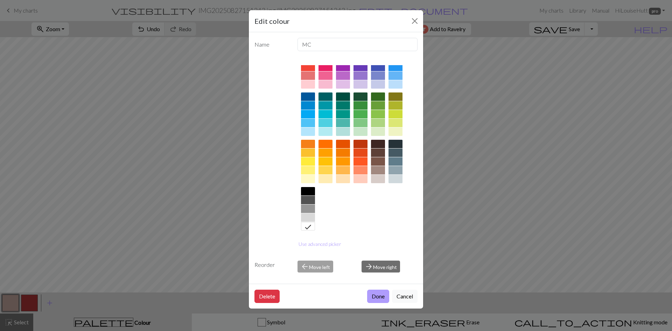
click at [380, 297] on button "Done" at bounding box center [378, 295] width 22 height 13
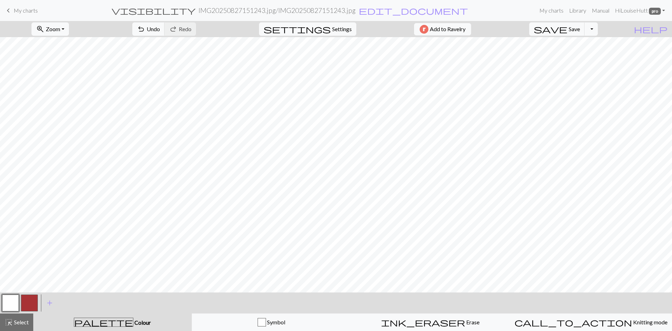
click at [29, 302] on button "button" at bounding box center [29, 302] width 17 height 17
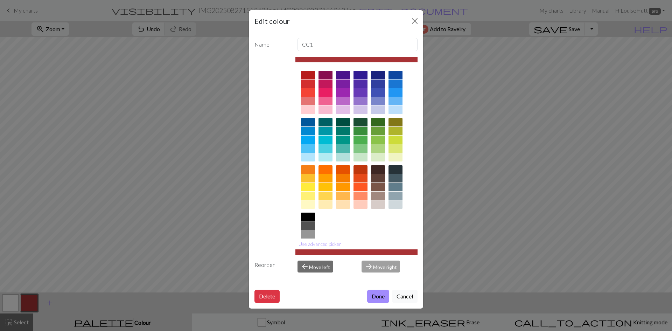
click at [312, 82] on div at bounding box center [308, 83] width 14 height 8
click at [380, 301] on button "Done" at bounding box center [378, 295] width 22 height 13
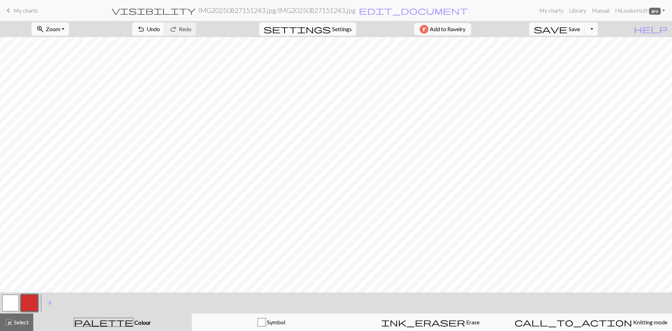
click at [10, 300] on button "button" at bounding box center [10, 302] width 17 height 17
click at [35, 302] on button "button" at bounding box center [29, 302] width 17 height 17
click at [8, 302] on button "button" at bounding box center [10, 302] width 17 height 17
click at [28, 303] on button "button" at bounding box center [29, 302] width 17 height 17
click at [9, 302] on button "button" at bounding box center [10, 302] width 17 height 17
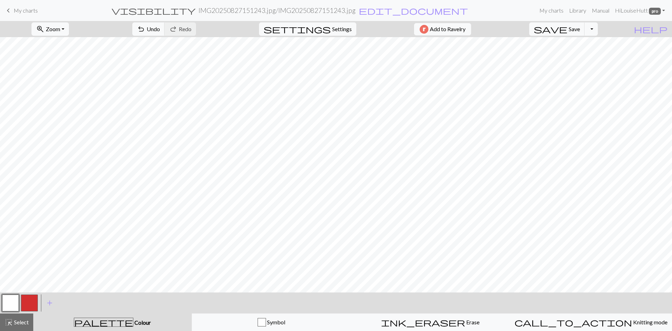
click at [312, 10] on h2 "IMG20250827151243.jpg / IMG20250827151243.jpg" at bounding box center [276, 10] width 157 height 8
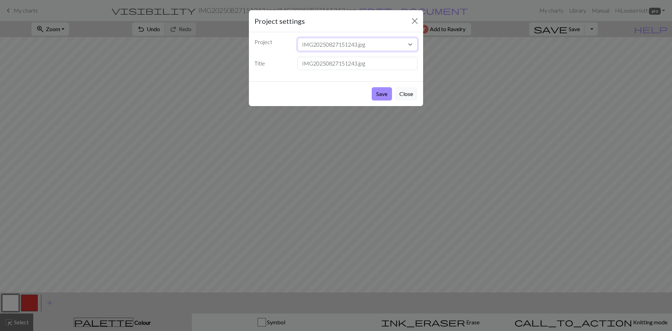
click at [372, 43] on select "IMG20250827151243.jpg Vote1 Copy of serif alphabet Copy of Copy of Jeepers Lett…" at bounding box center [357, 44] width 120 height 13
click at [297, 38] on select "IMG20250827151243.jpg Vote1 Copy of serif alphabet Copy of Copy of Jeepers Lett…" at bounding box center [357, 44] width 120 height 13
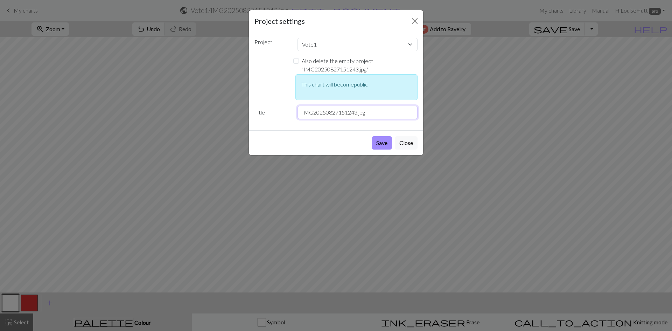
click at [340, 113] on input "IMG20250827151243.jpg" at bounding box center [357, 112] width 120 height 13
click at [322, 41] on select "IMG20250827151243.jpg Vote1 Copy of serif alphabet Copy of Copy of Jeepers Lett…" at bounding box center [357, 44] width 120 height 13
select select "68ae93aa3eea154e621fe796"
click at [297, 38] on select "IMG20250827151243.jpg Vote1 Copy of serif alphabet Copy of Copy of Jeepers Lett…" at bounding box center [357, 44] width 120 height 13
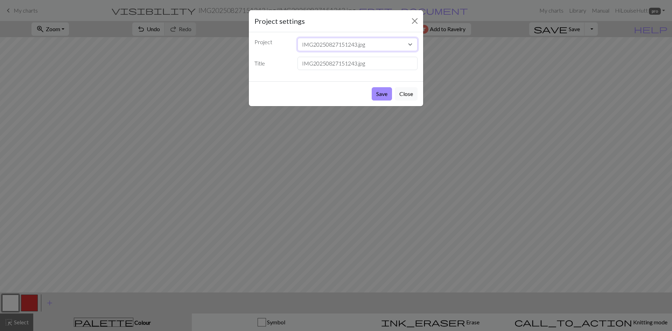
click at [326, 46] on select "IMG20250827151243.jpg Vote1 Copy of serif alphabet Copy of Copy of Jeepers Lett…" at bounding box center [357, 44] width 120 height 13
click at [340, 63] on input "IMG20250827151243.jpg" at bounding box center [357, 63] width 120 height 13
type input "Corflute"
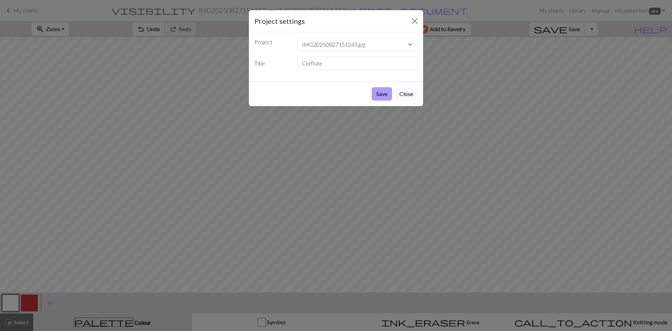
click at [386, 95] on button "Save" at bounding box center [382, 93] width 20 height 13
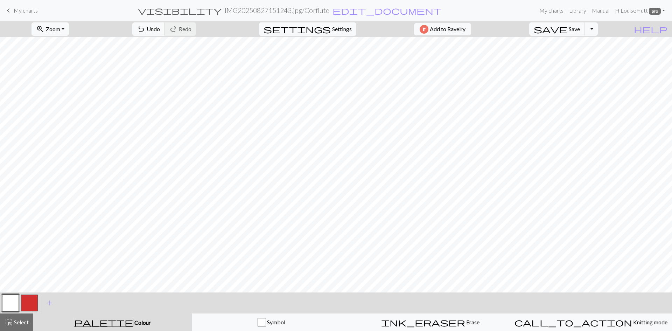
click at [19, 13] on span "My charts" at bounding box center [26, 10] width 24 height 7
click at [595, 31] on div "Chart saved Chart saved" at bounding box center [336, 27] width 672 height 55
click at [12, 7] on span "keyboard_arrow_left" at bounding box center [8, 11] width 8 height 10
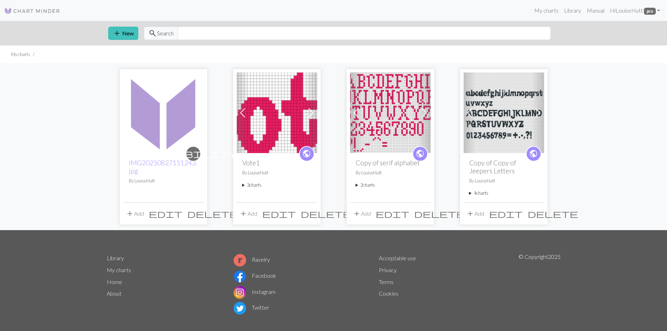
click at [304, 155] on span "public" at bounding box center [306, 153] width 9 height 11
click at [296, 212] on span "edit" at bounding box center [279, 214] width 34 height 10
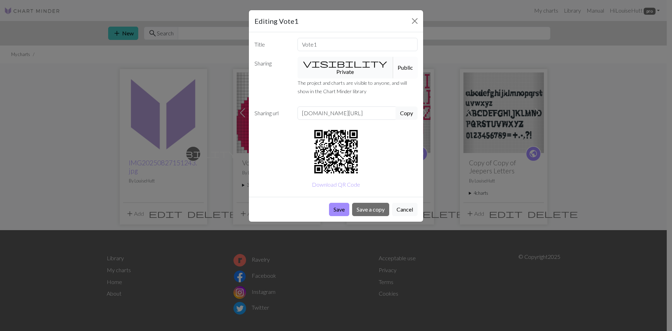
click at [333, 65] on button "visibility Private" at bounding box center [345, 68] width 96 height 22
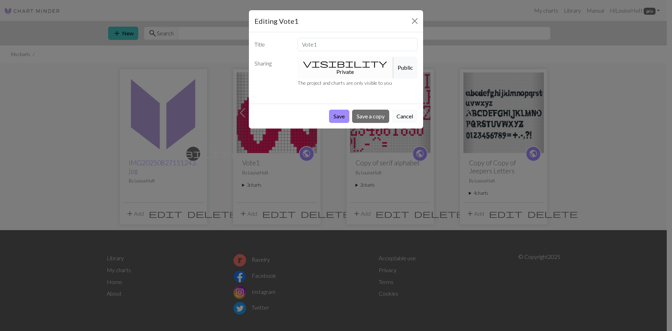
click at [402, 110] on button "Cancel" at bounding box center [405, 116] width 26 height 13
